Goal: Task Accomplishment & Management: Use online tool/utility

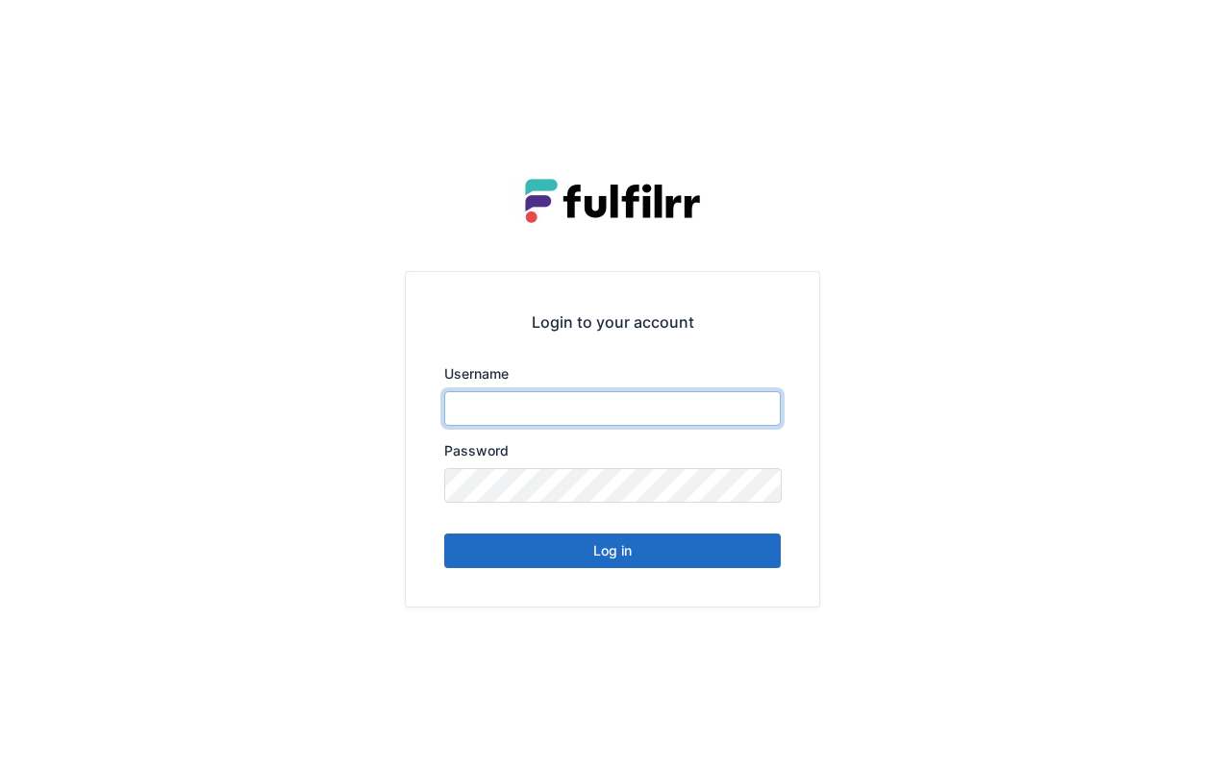
type input "******"
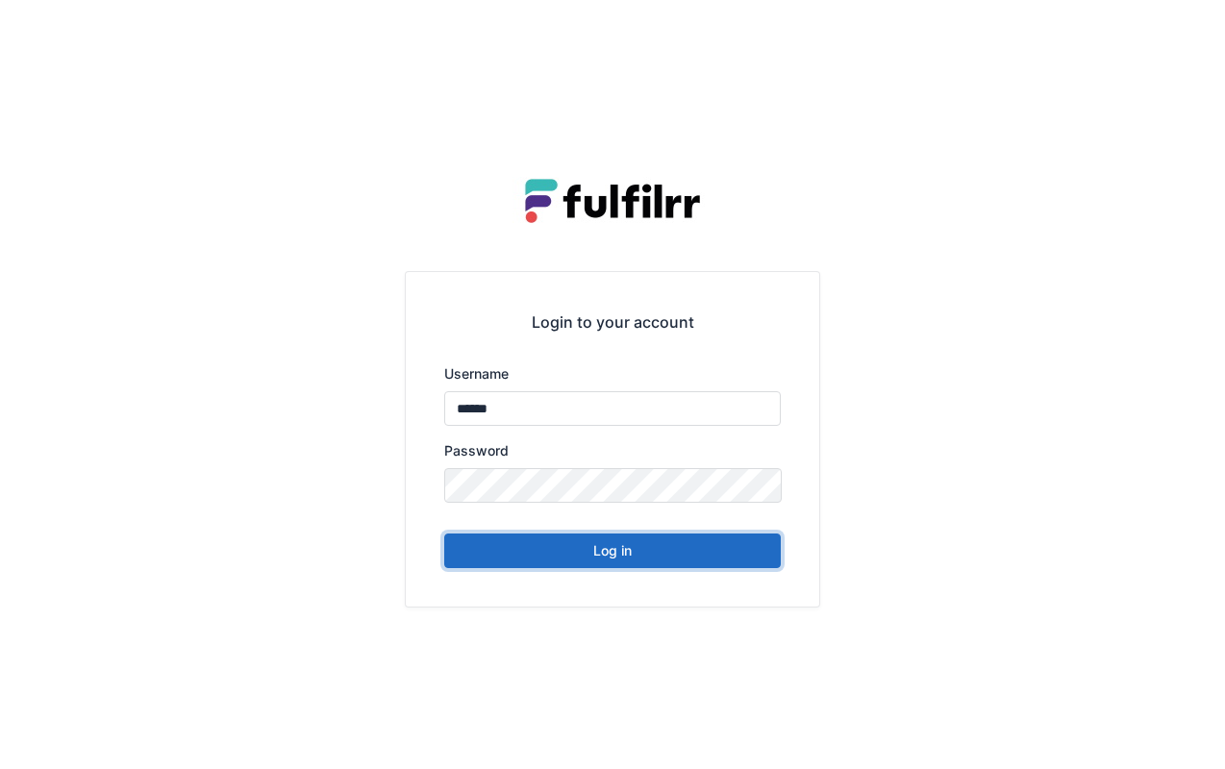
click at [629, 550] on button "Log in" at bounding box center [612, 550] width 336 height 35
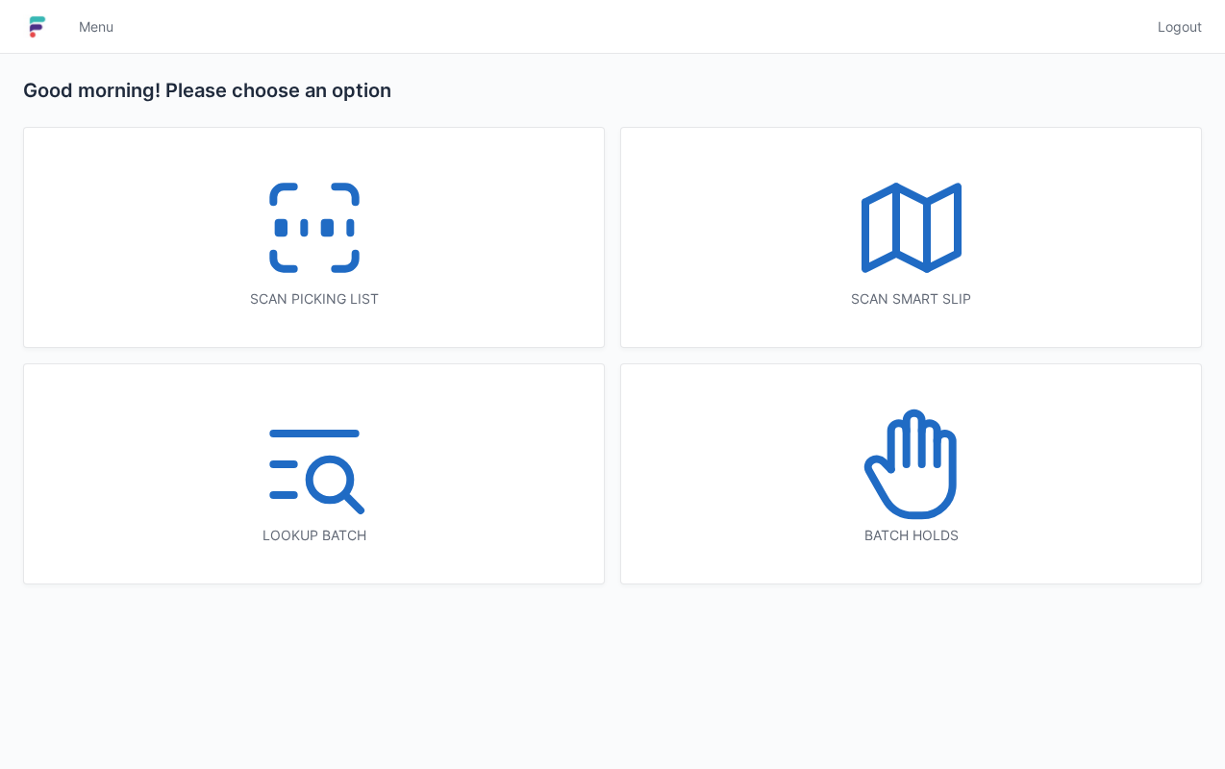
click at [925, 494] on icon at bounding box center [911, 464] width 123 height 123
